Goal: Information Seeking & Learning: Check status

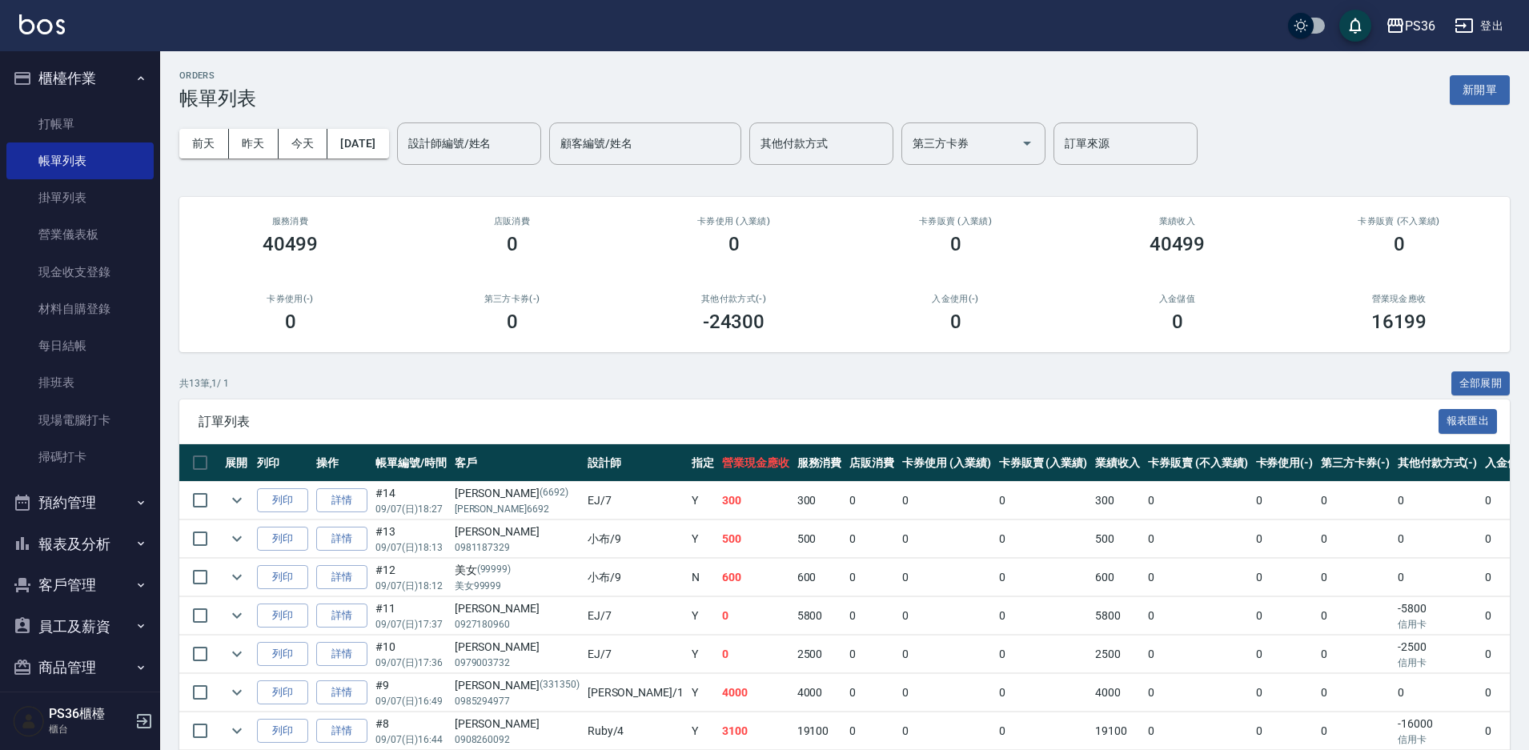
drag, startPoint x: 0, startPoint y: 0, endPoint x: 653, endPoint y: 339, distance: 735.7
click at [654, 339] on div "其他付款方式(-) -24300" at bounding box center [734, 314] width 222 height 78
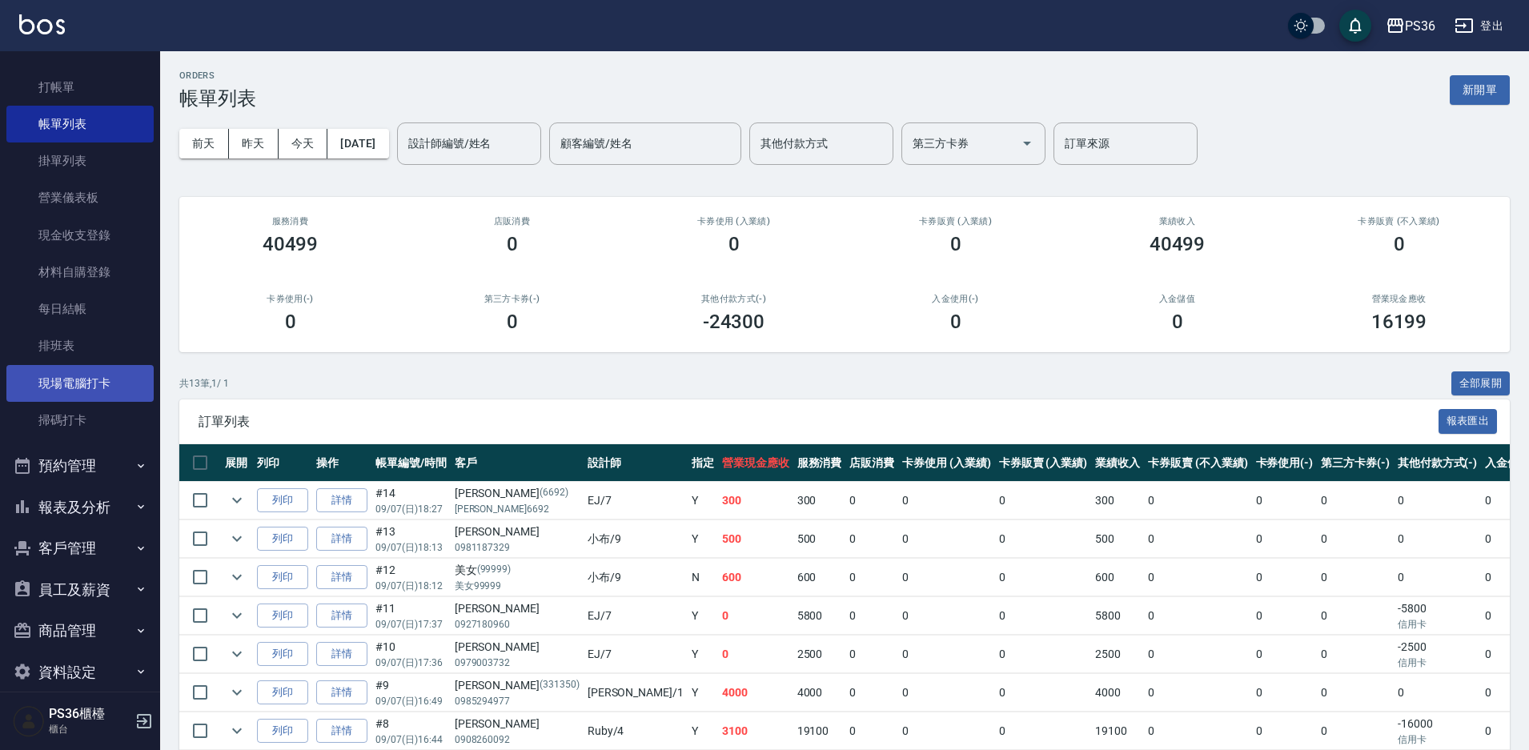
scroll to position [57, 0]
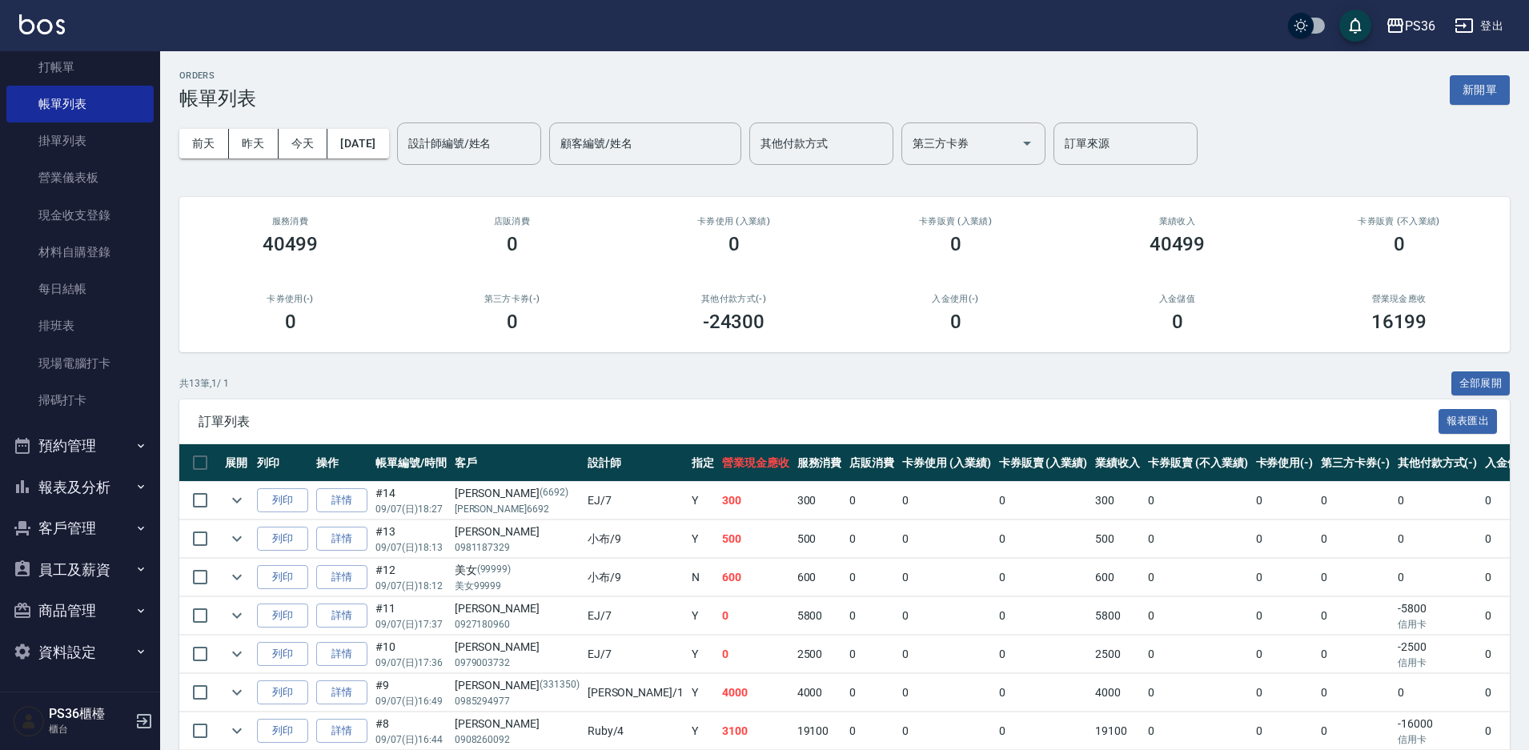
click at [81, 499] on button "報表及分析" at bounding box center [79, 488] width 147 height 42
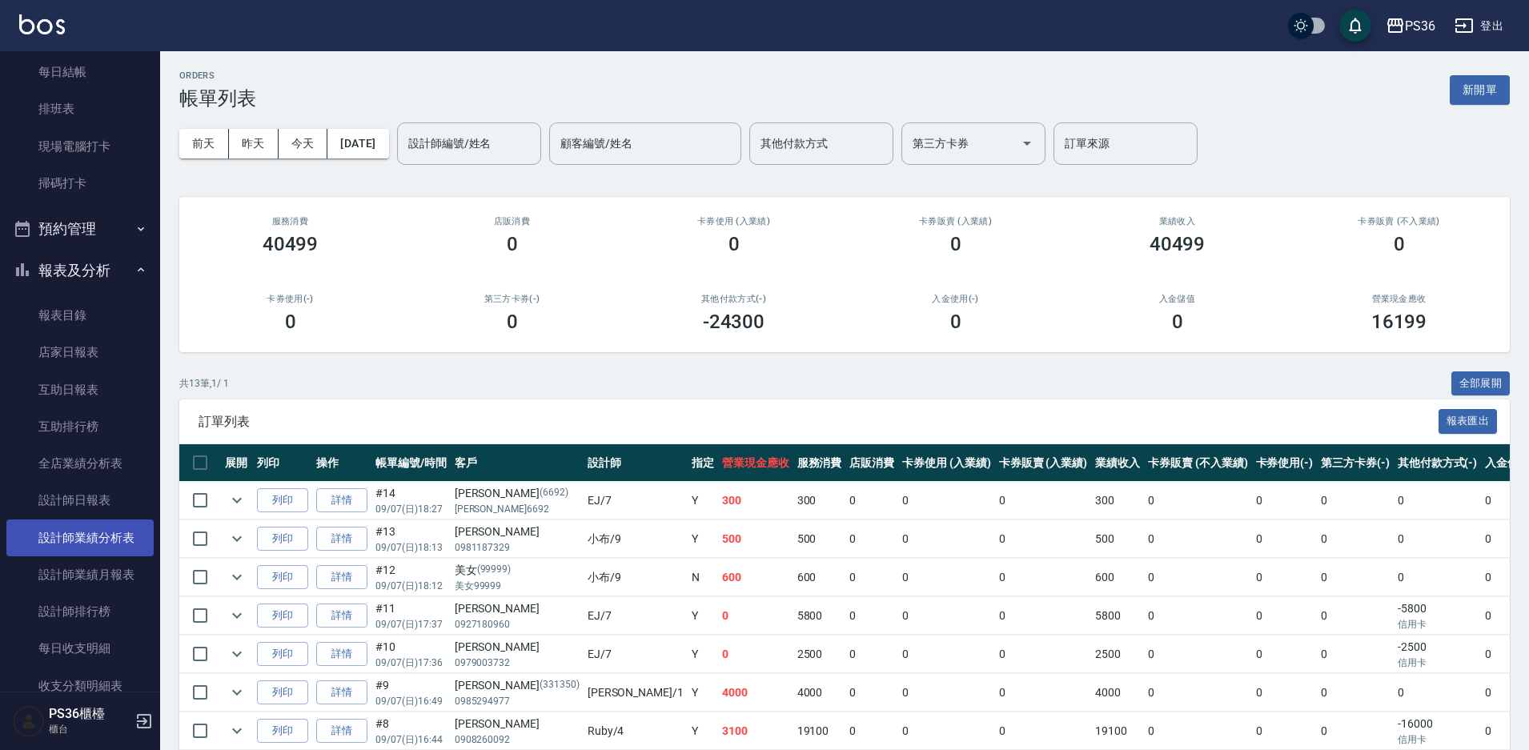
scroll to position [297, 0]
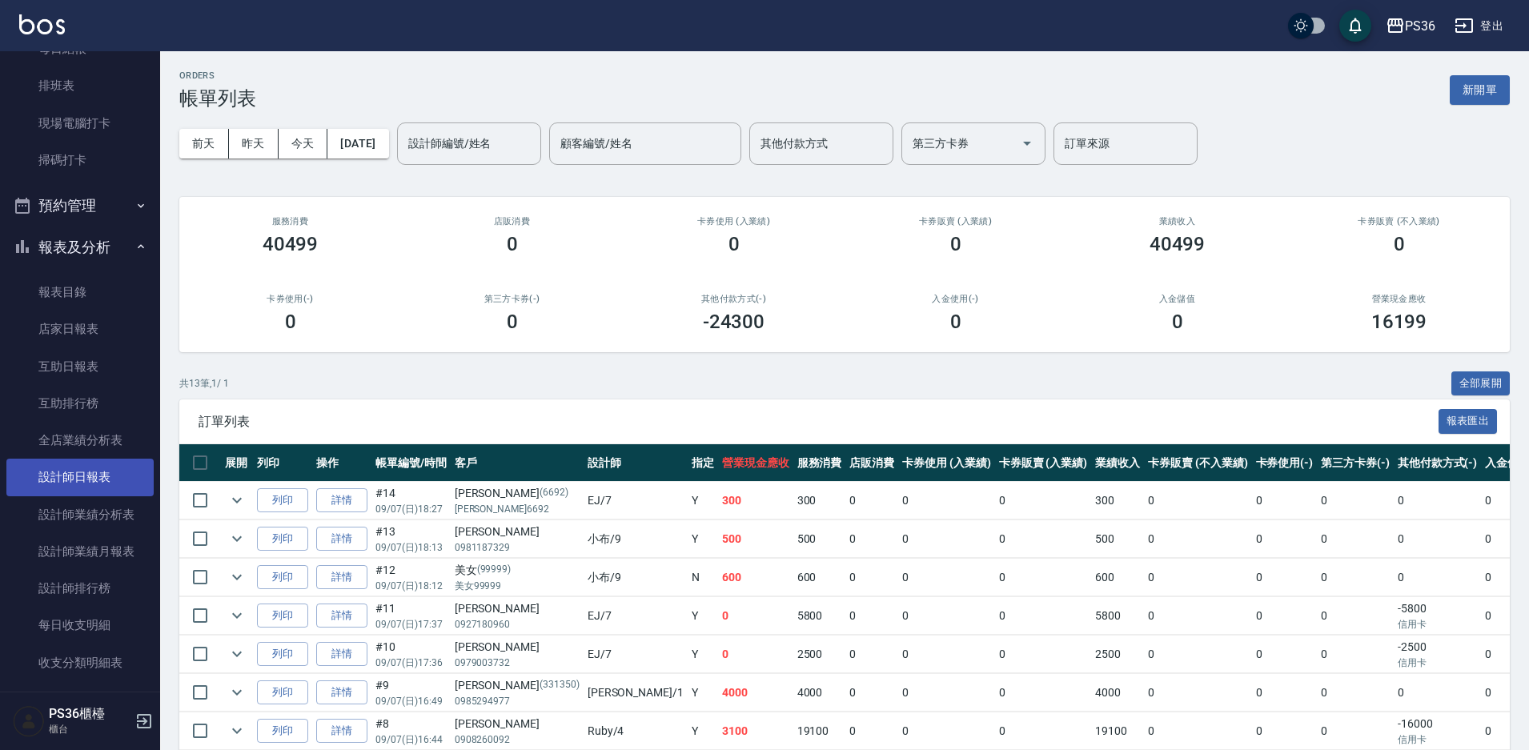
click at [80, 484] on link "設計師日報表" at bounding box center [79, 477] width 147 height 37
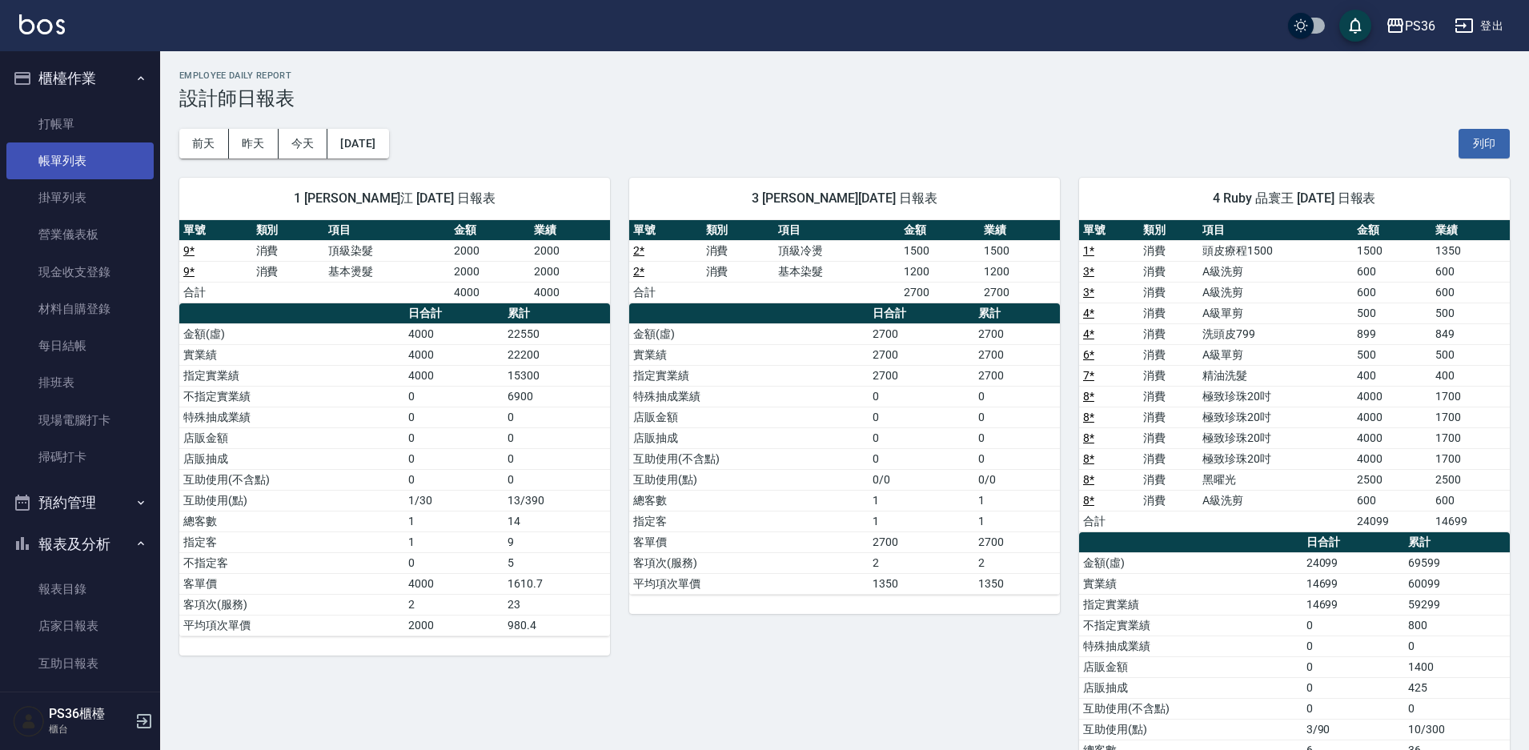
click at [74, 153] on link "帳單列表" at bounding box center [79, 160] width 147 height 37
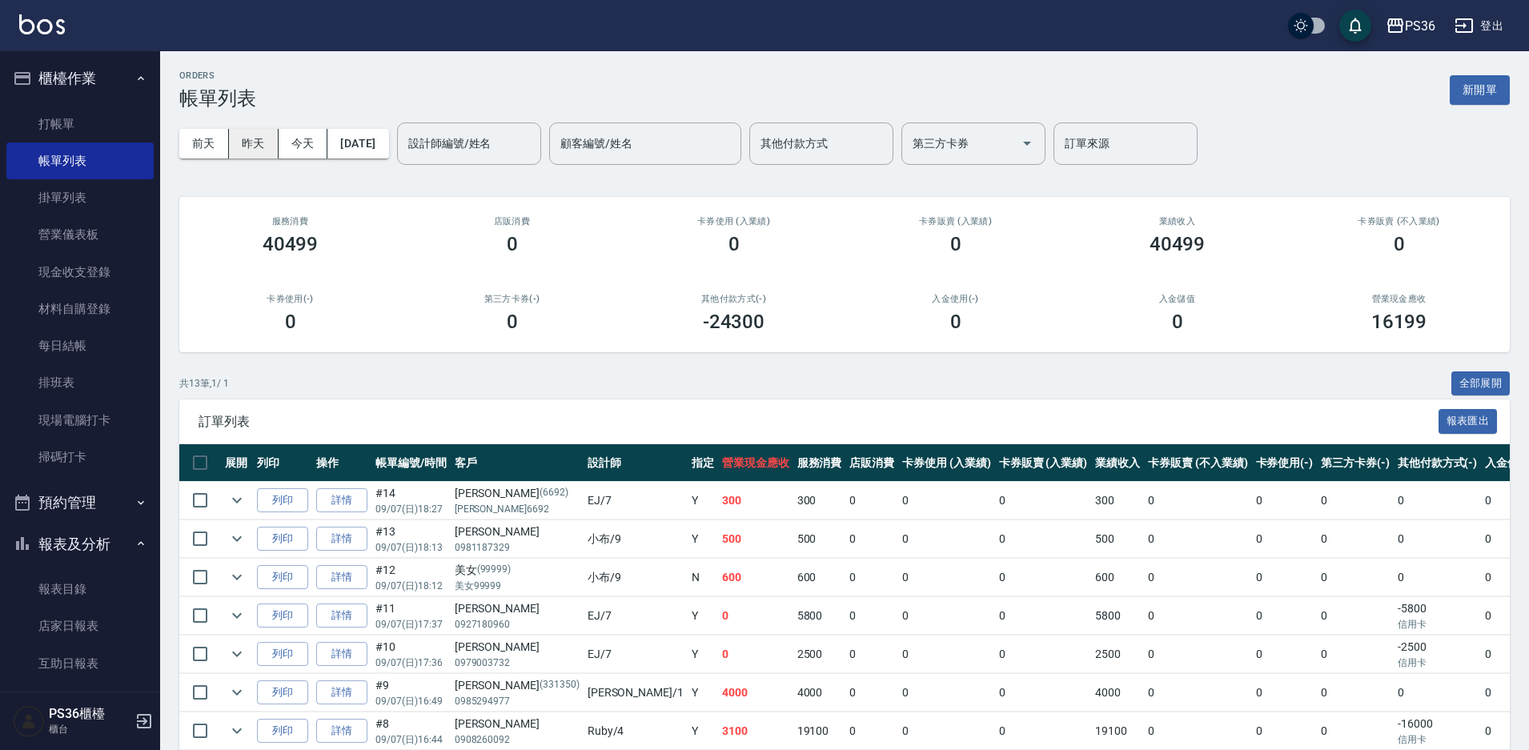
click at [239, 154] on button "昨天" at bounding box center [254, 144] width 50 height 30
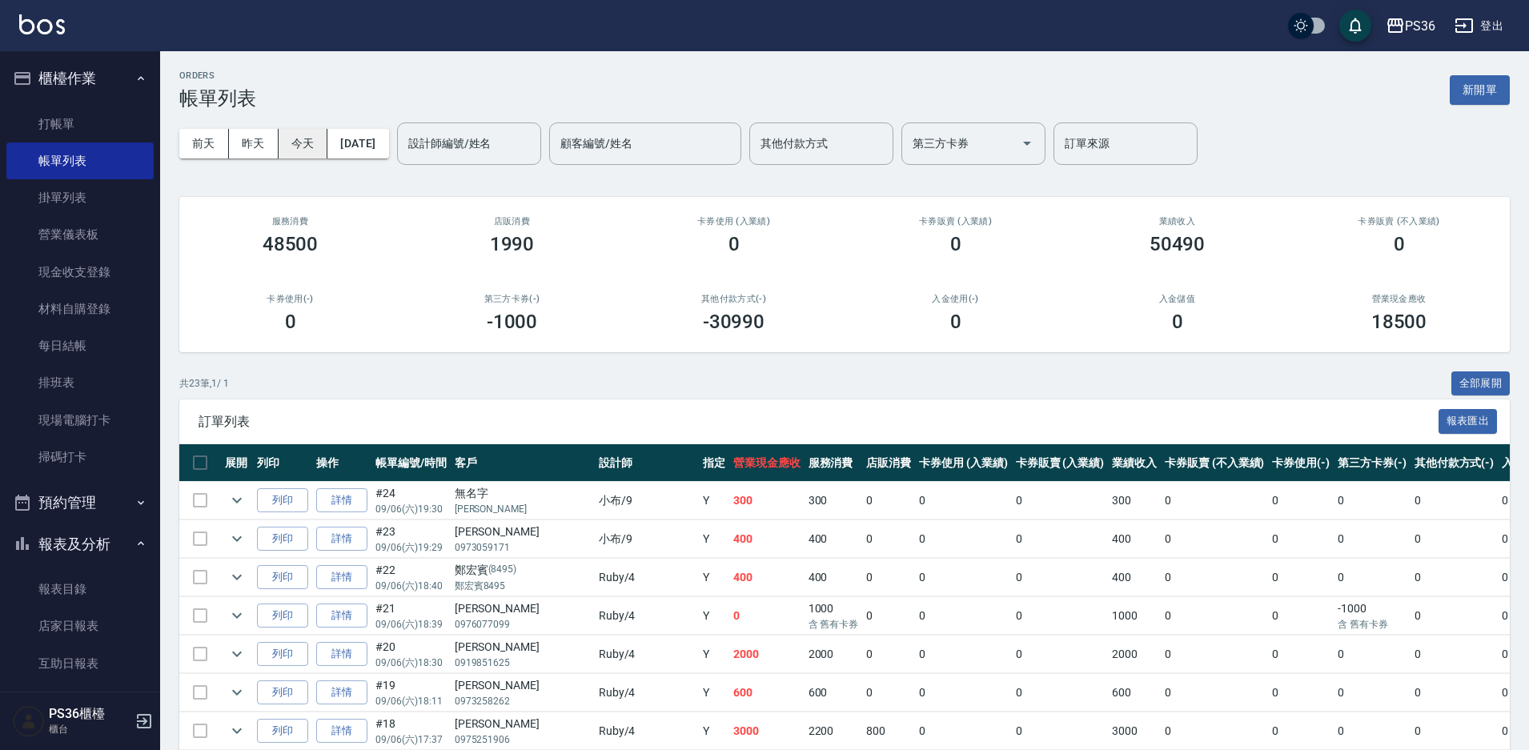
click at [295, 140] on button "今天" at bounding box center [304, 144] width 50 height 30
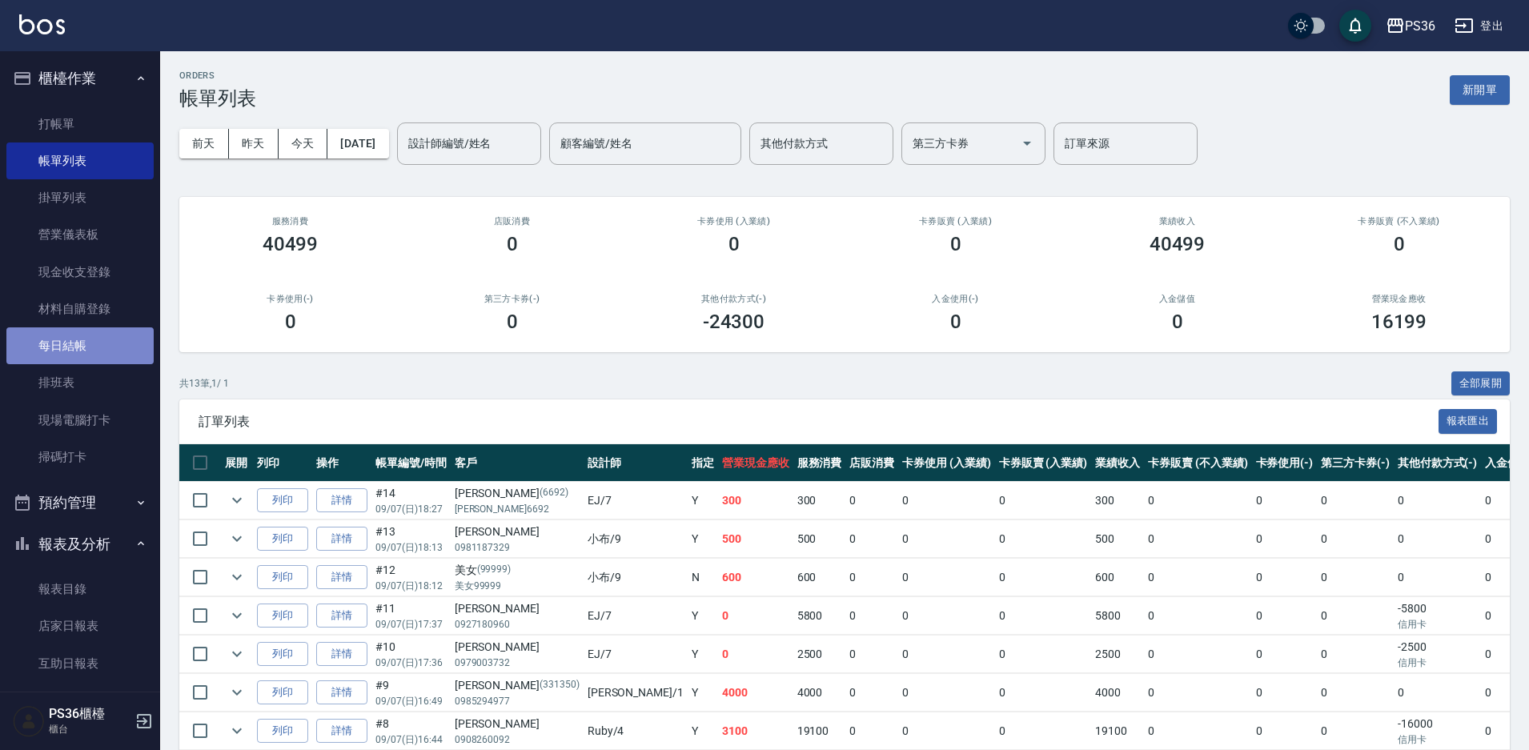
click at [79, 354] on link "每日結帳" at bounding box center [79, 345] width 147 height 37
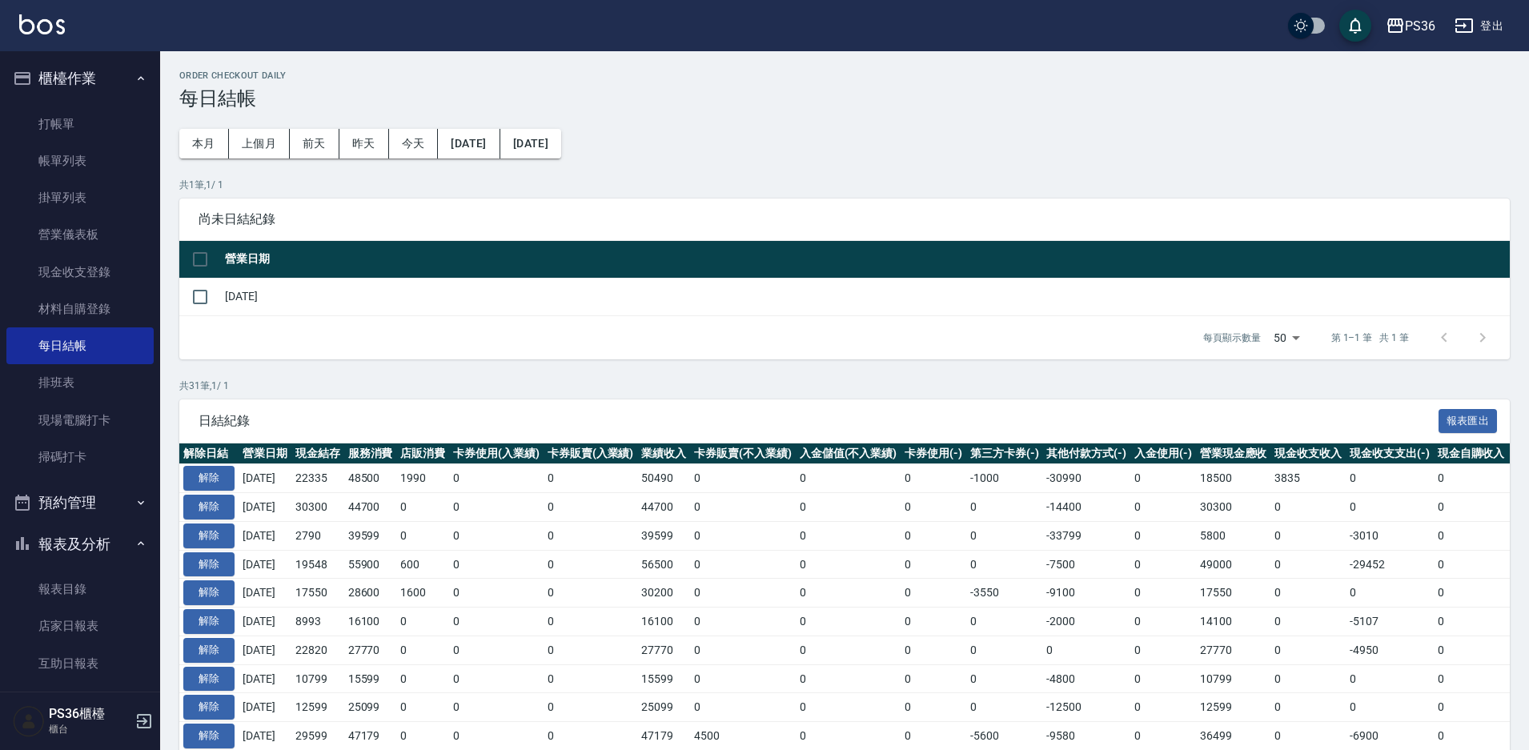
click at [223, 295] on td "[DATE]" at bounding box center [865, 297] width 1289 height 38
click at [208, 302] on input "checkbox" at bounding box center [200, 297] width 34 height 34
checkbox input "true"
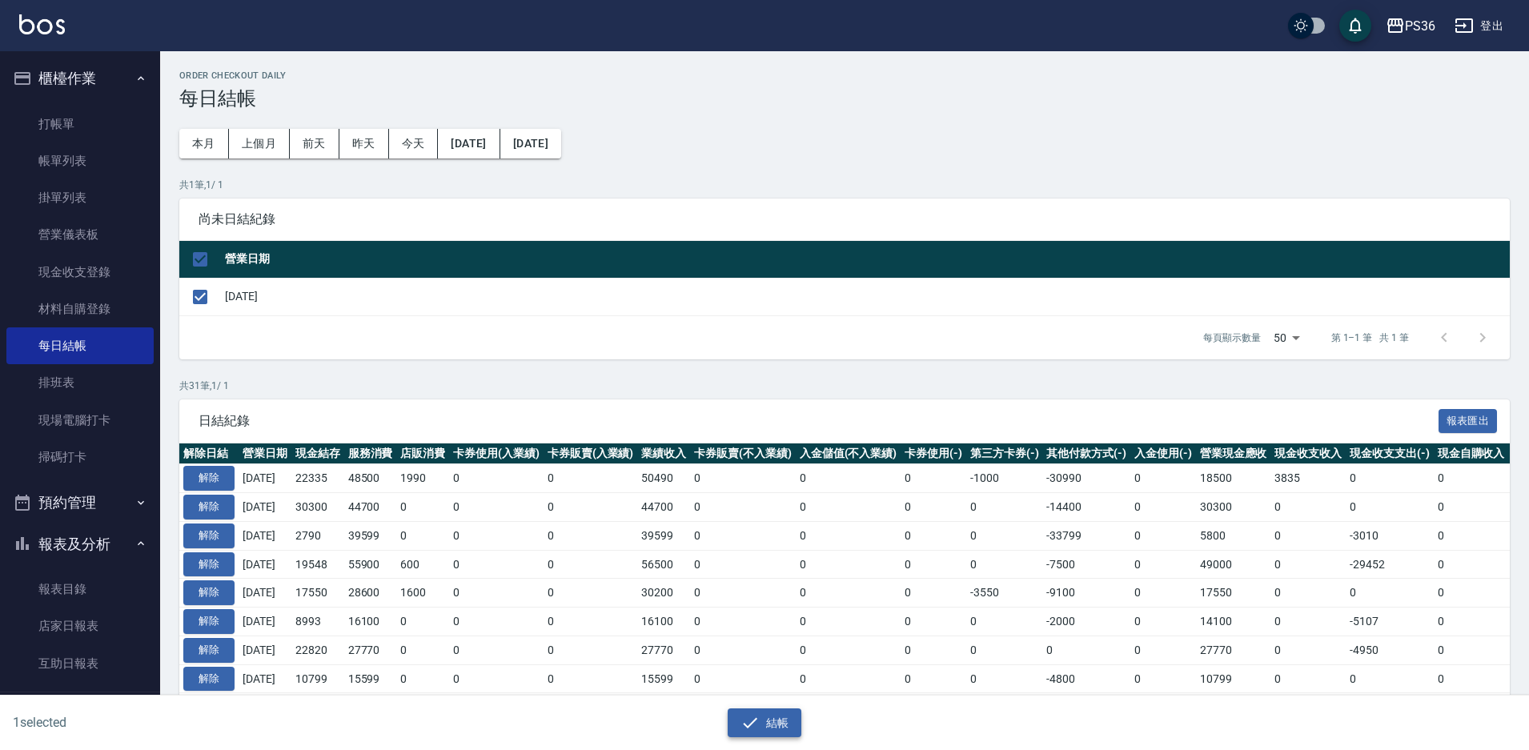
click at [756, 720] on icon "button" at bounding box center [750, 722] width 14 height 10
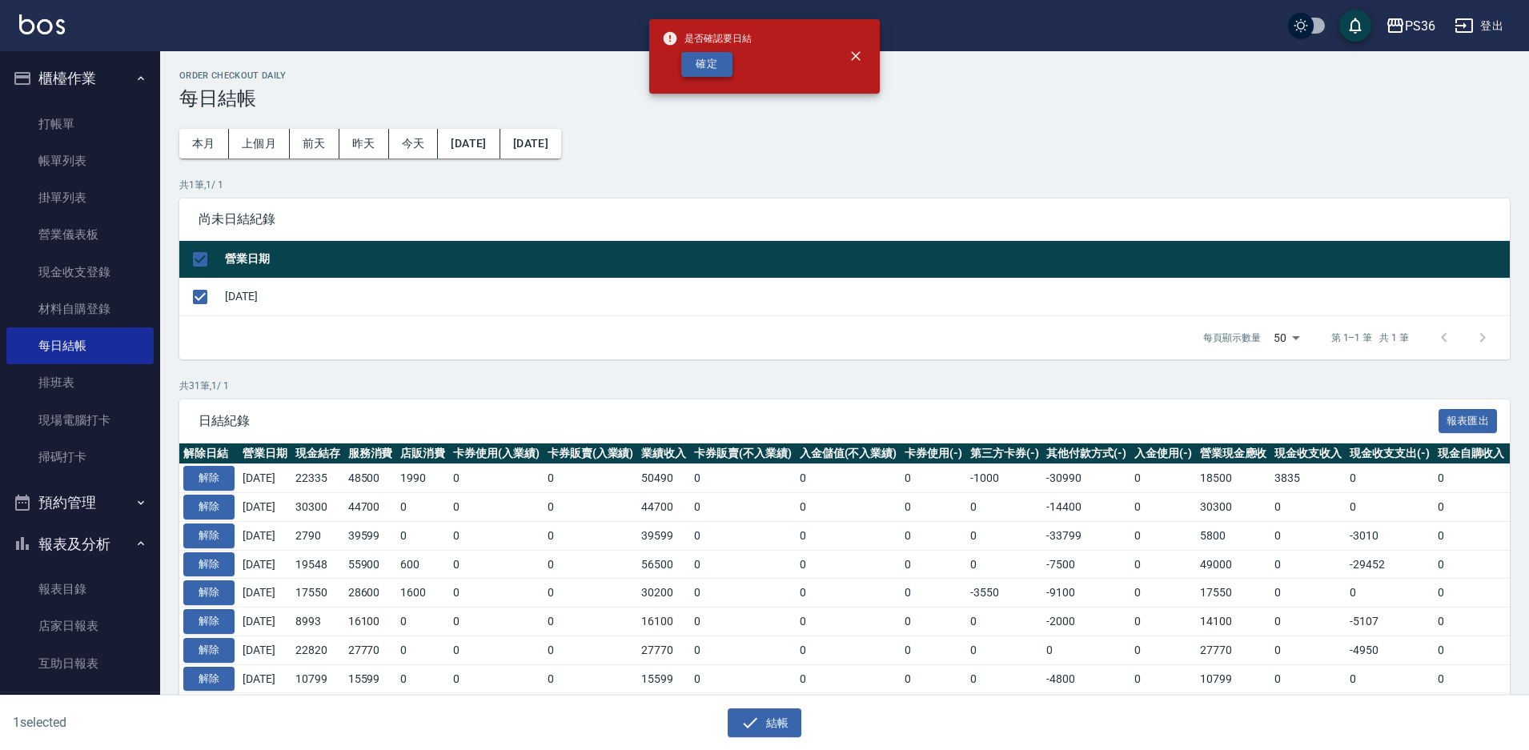
click at [717, 69] on button "確定" at bounding box center [706, 64] width 51 height 25
checkbox input "false"
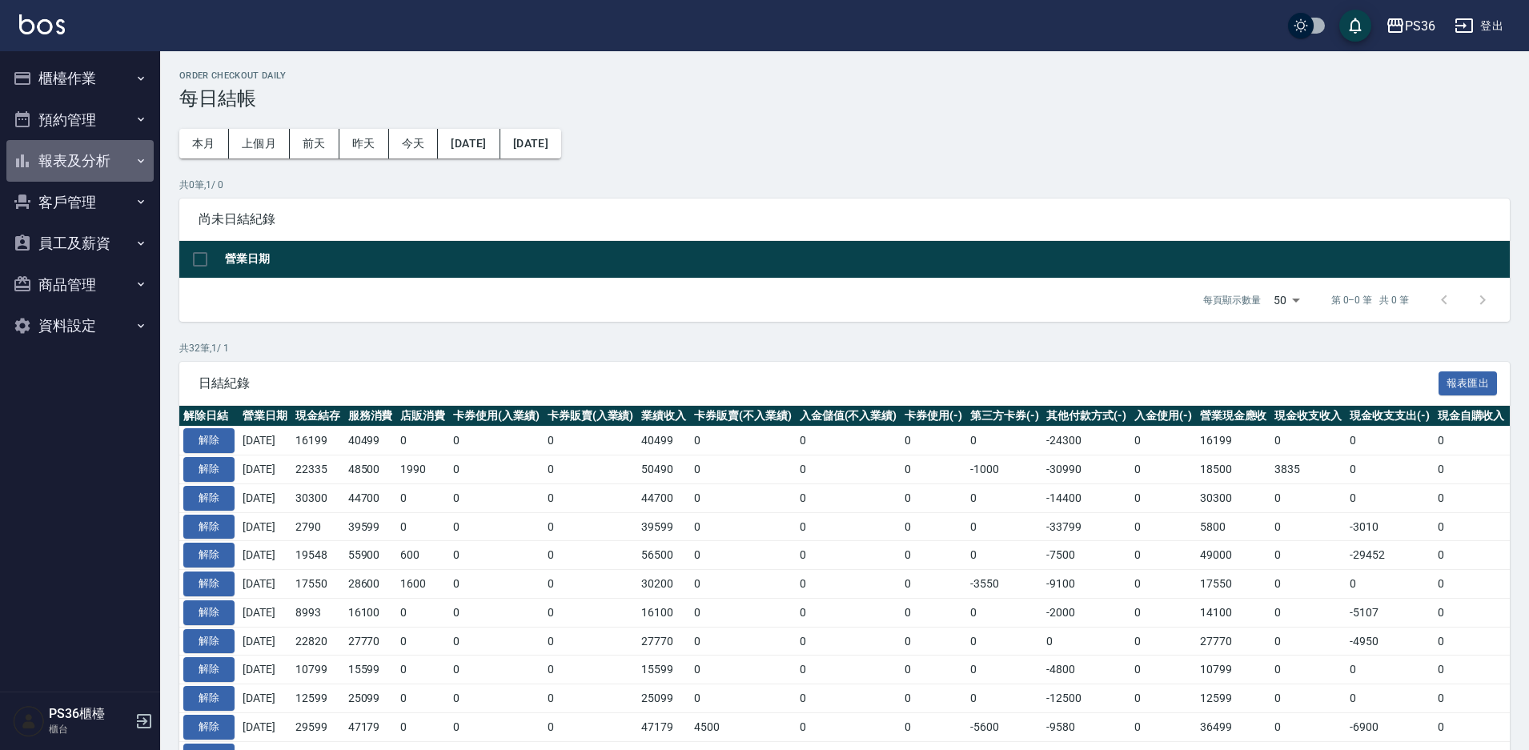
drag, startPoint x: 66, startPoint y: 154, endPoint x: 66, endPoint y: 134, distance: 19.2
click at [66, 138] on ul "櫃檯作業 打帳單 帳單列表 掛單列表 營業儀表板 現金收支登錄 材料自購登錄 每日結帳 排班表 現場電腦打卡 掃碼打卡 預約管理 預約管理 單日預約紀錄 單週…" at bounding box center [79, 202] width 147 height 302
click at [116, 121] on button "預約管理" at bounding box center [79, 120] width 147 height 42
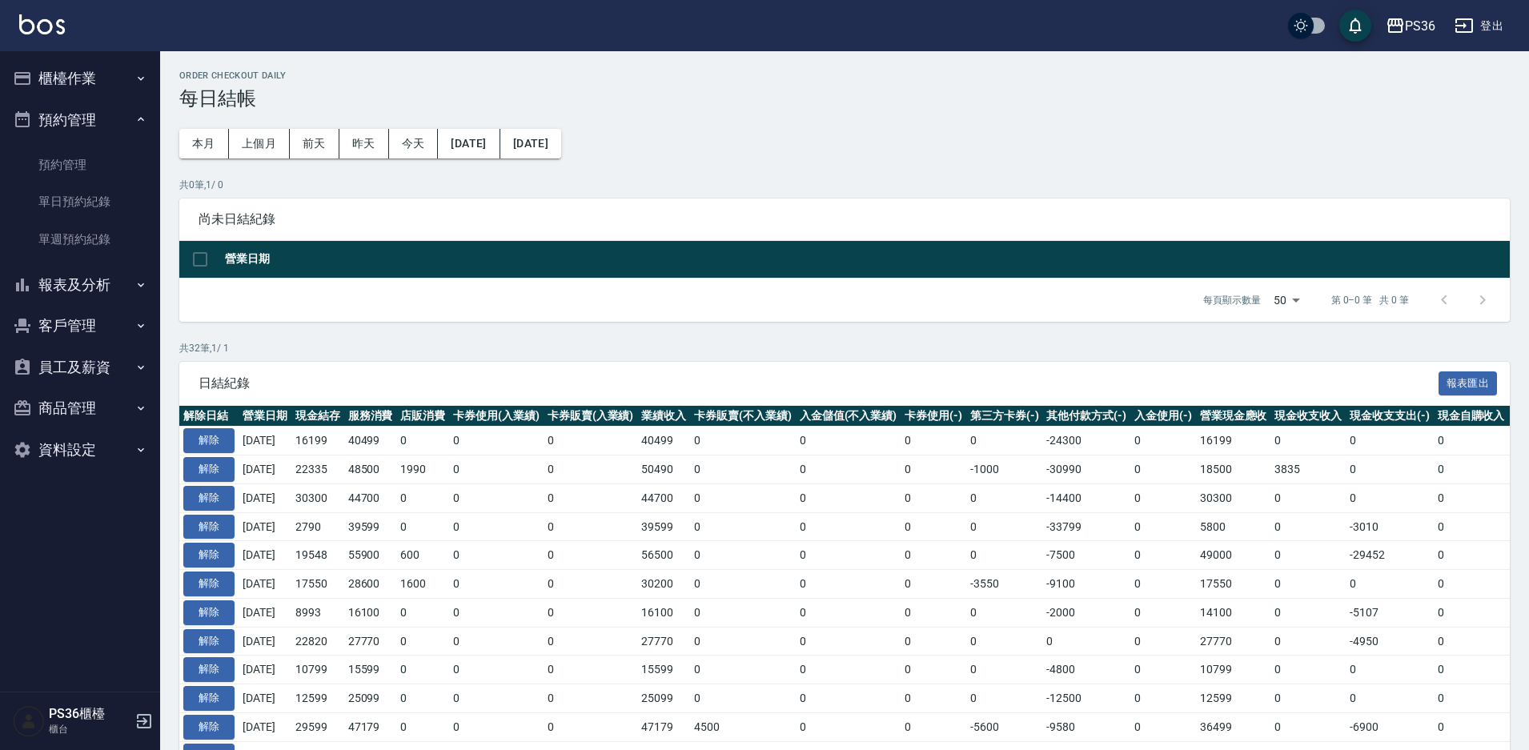
click at [111, 100] on button "預約管理" at bounding box center [79, 120] width 147 height 42
click at [102, 163] on button "報表及分析" at bounding box center [79, 161] width 147 height 42
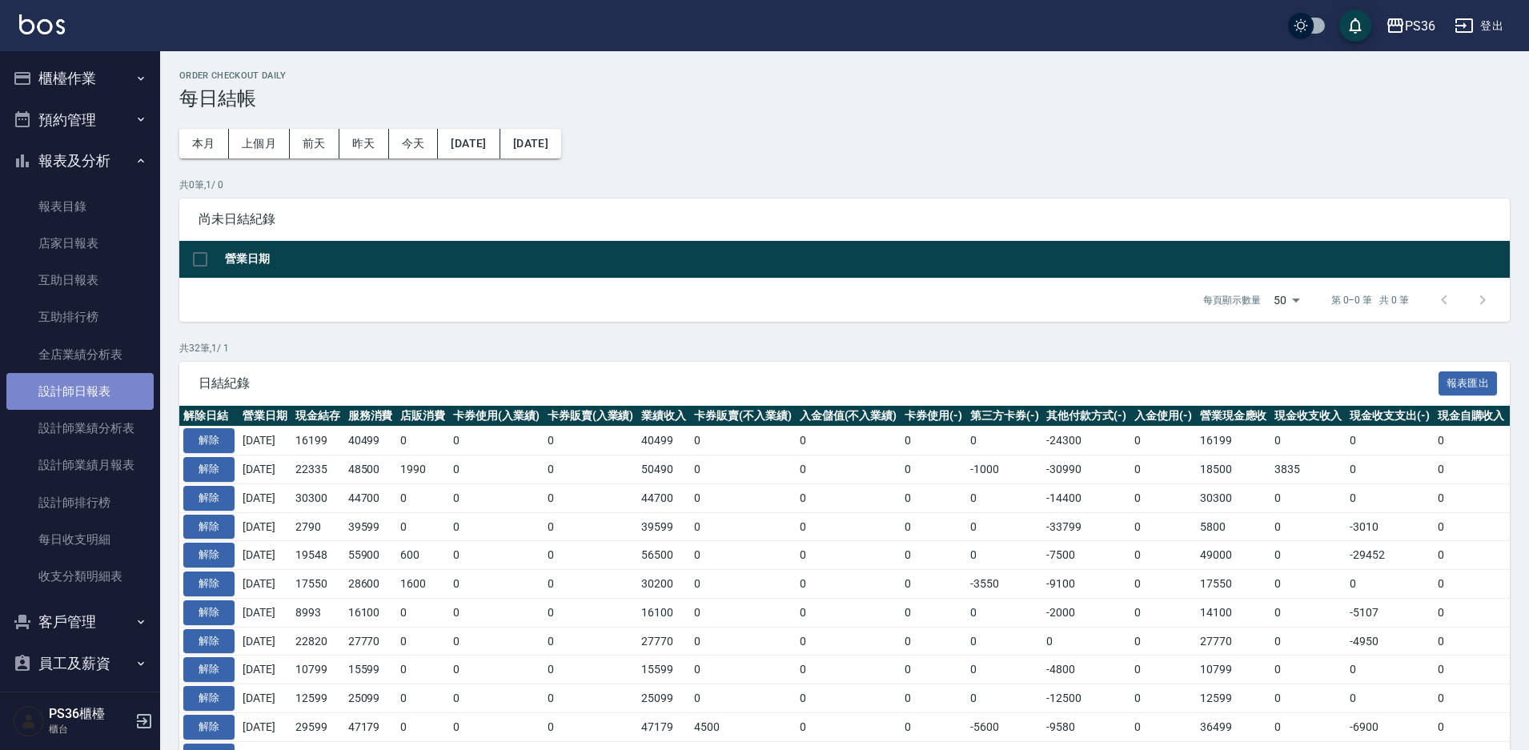
click at [106, 384] on link "設計師日報表" at bounding box center [79, 391] width 147 height 37
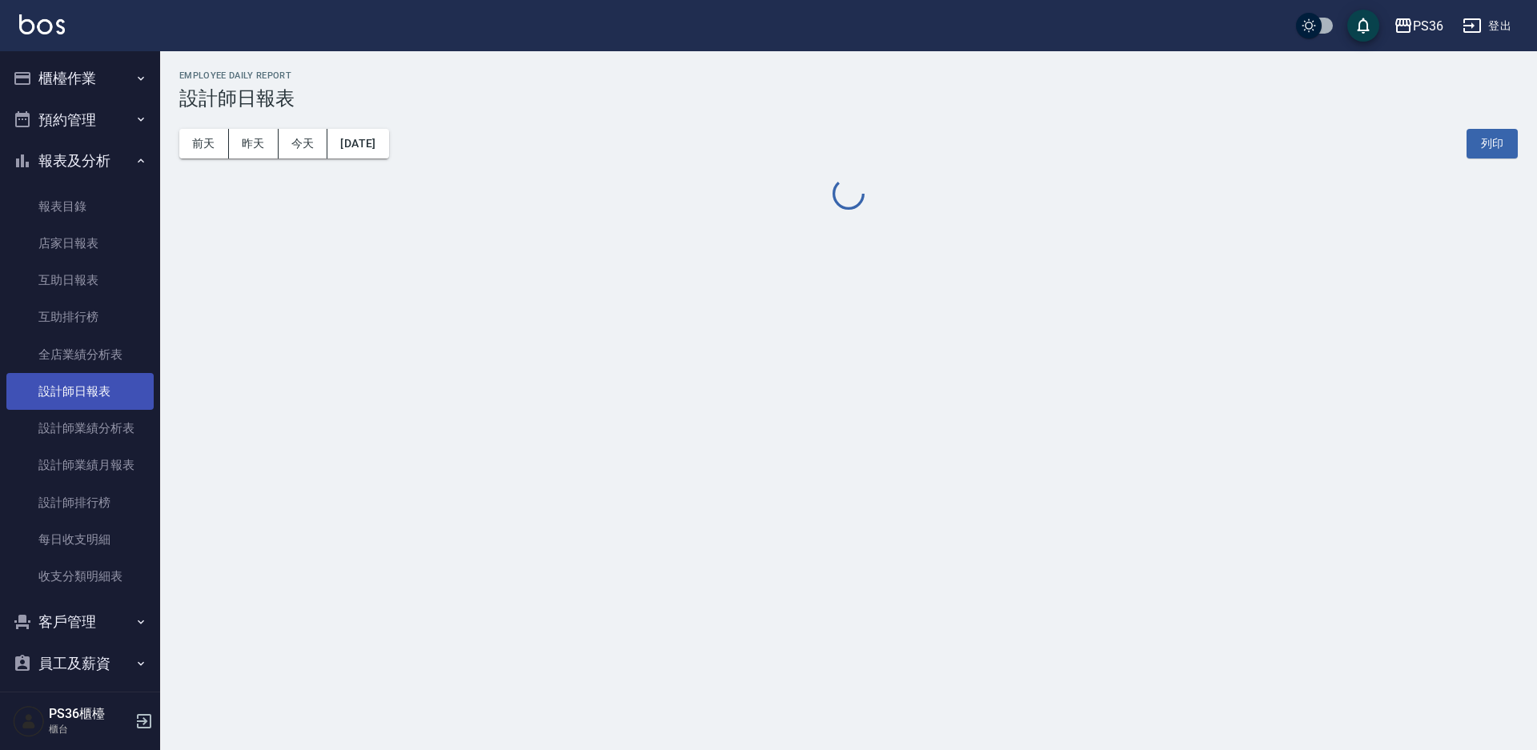
click at [106, 384] on link "設計師日報表" at bounding box center [79, 391] width 147 height 37
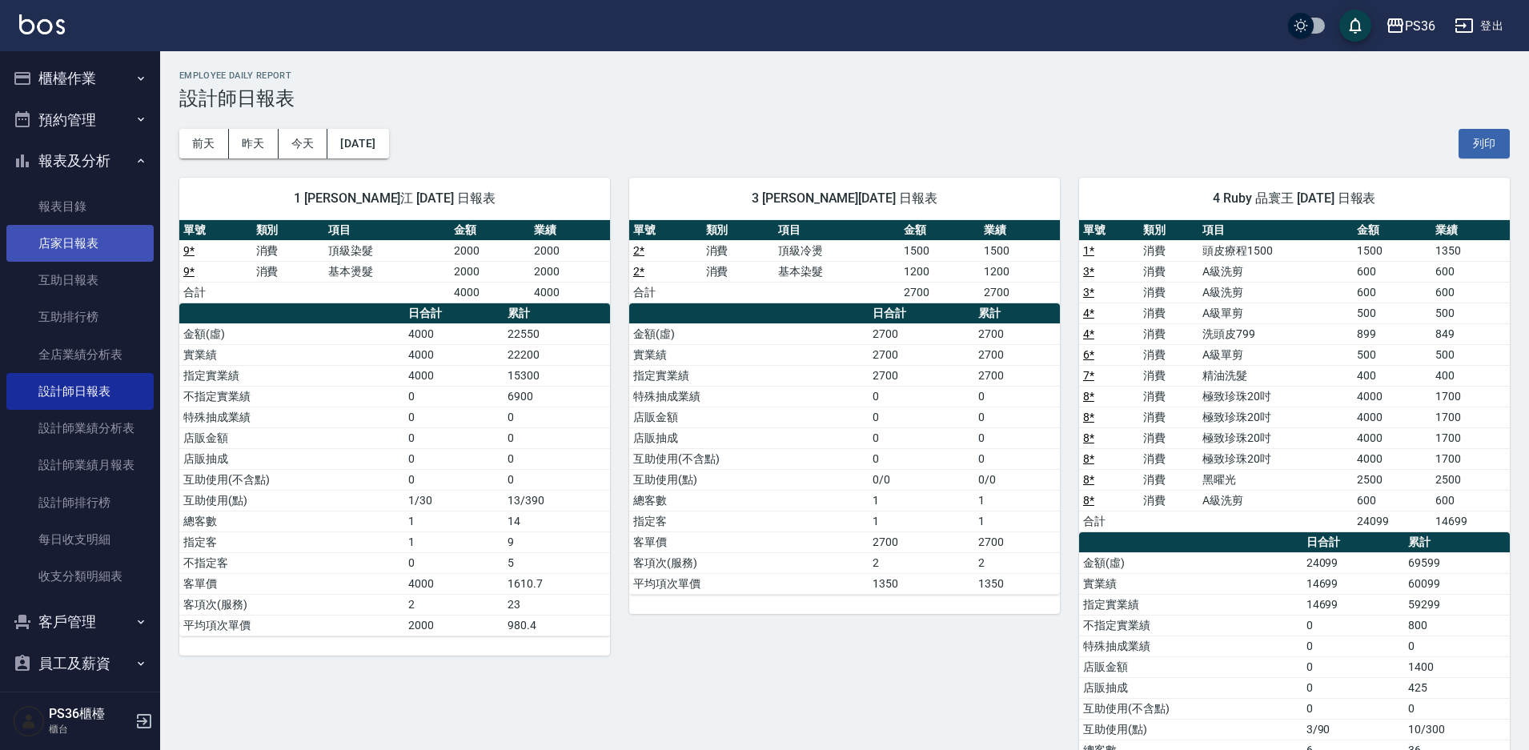
click at [27, 242] on link "店家日報表" at bounding box center [79, 243] width 147 height 37
